Goal: Download file/media

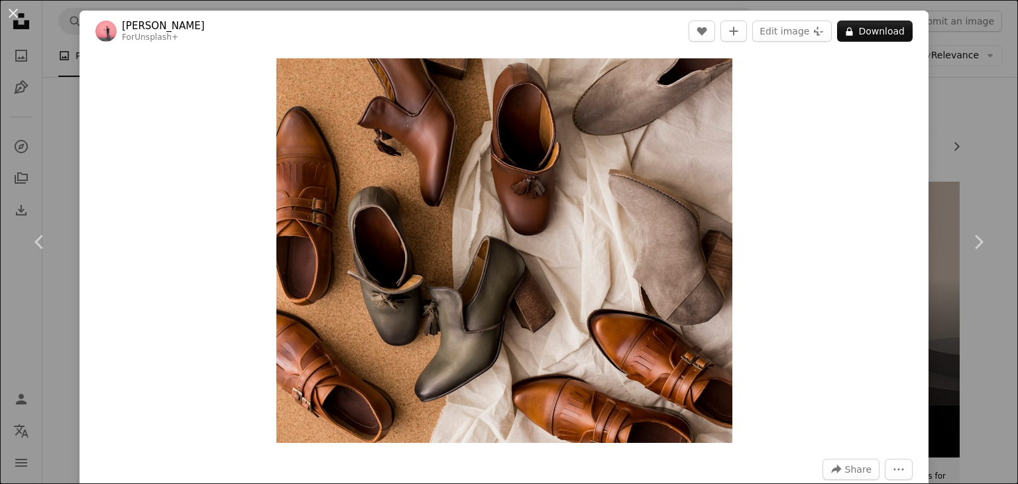
scroll to position [3243, 0]
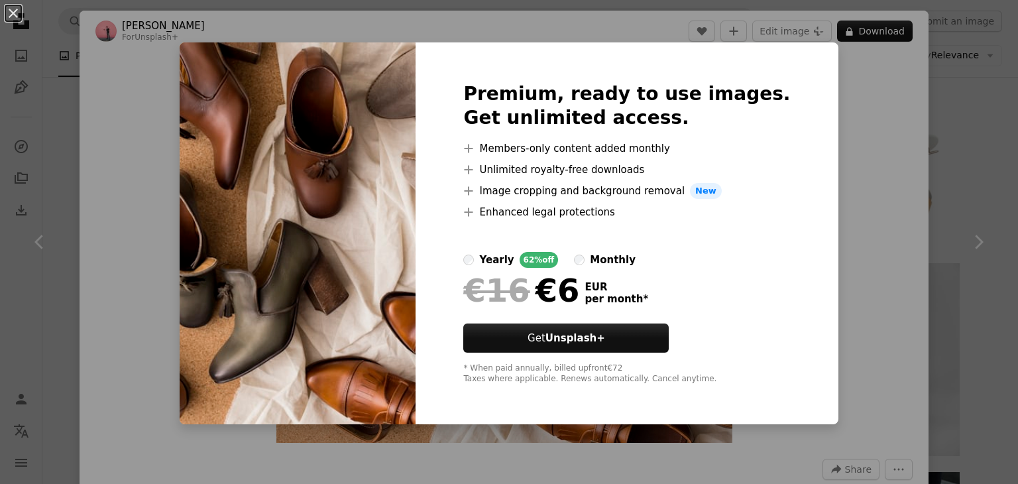
click at [10, 16] on button "An X shape" at bounding box center [13, 13] width 16 height 16
click at [844, 306] on div "Zoom in" at bounding box center [504, 251] width 849 height 398
click at [17, 14] on button "An X shape" at bounding box center [13, 13] width 16 height 16
click at [8, 8] on icon "Unsplash logo Unsplash Home" at bounding box center [21, 21] width 27 height 27
click at [16, 17] on icon "Unsplash logo Unsplash Home" at bounding box center [21, 21] width 27 height 27
